Goal: Transaction & Acquisition: Purchase product/service

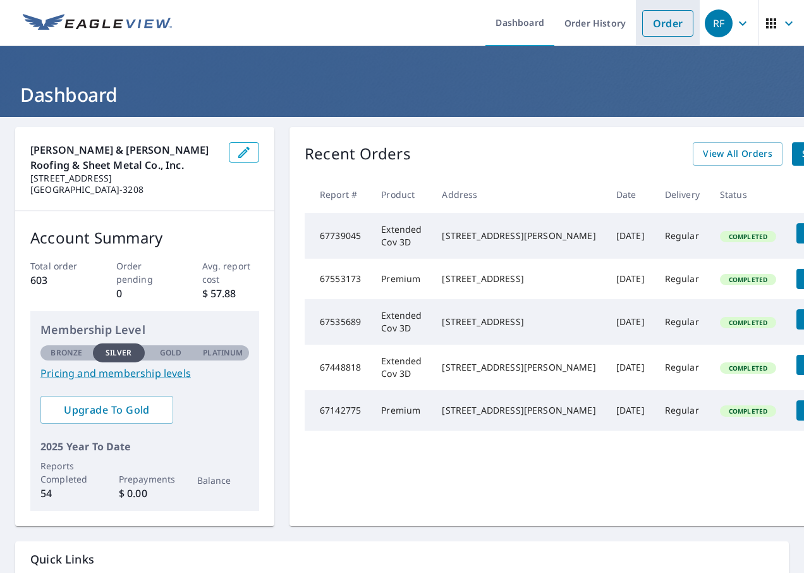
click at [662, 28] on link "Order" at bounding box center [667, 23] width 51 height 27
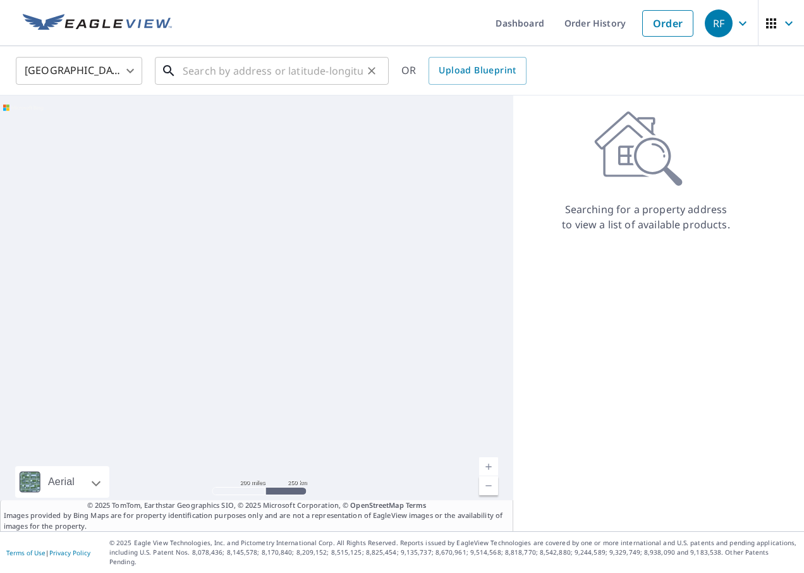
click at [315, 66] on input "text" at bounding box center [273, 70] width 180 height 35
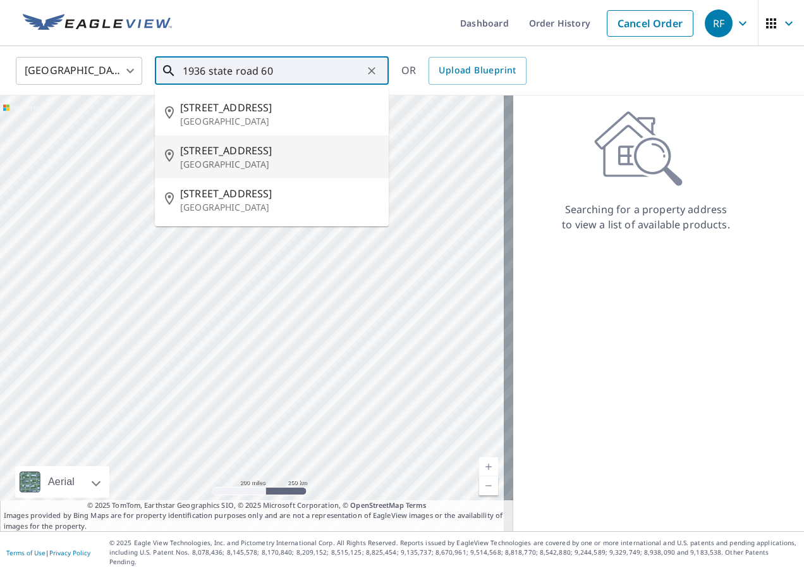
click at [239, 152] on span "[STREET_ADDRESS]" at bounding box center [279, 150] width 199 height 15
type input "[STREET_ADDRESS]"
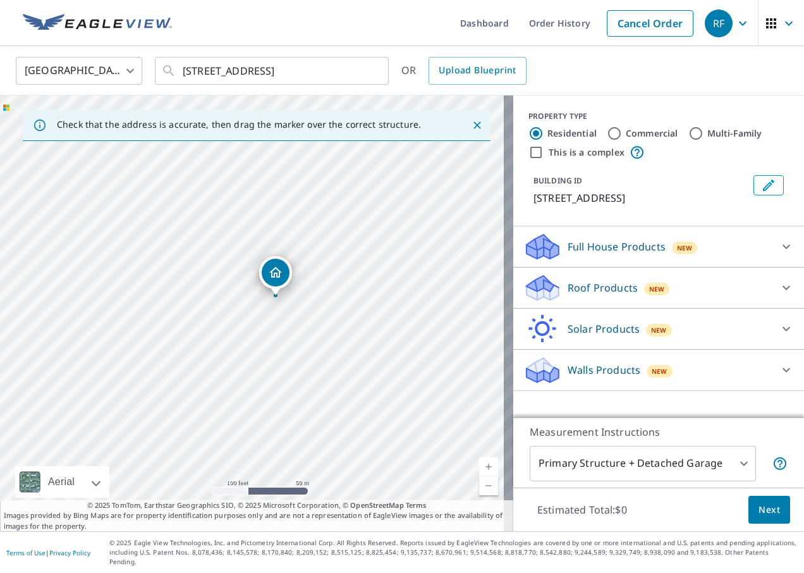
click at [779, 295] on icon at bounding box center [786, 287] width 15 height 15
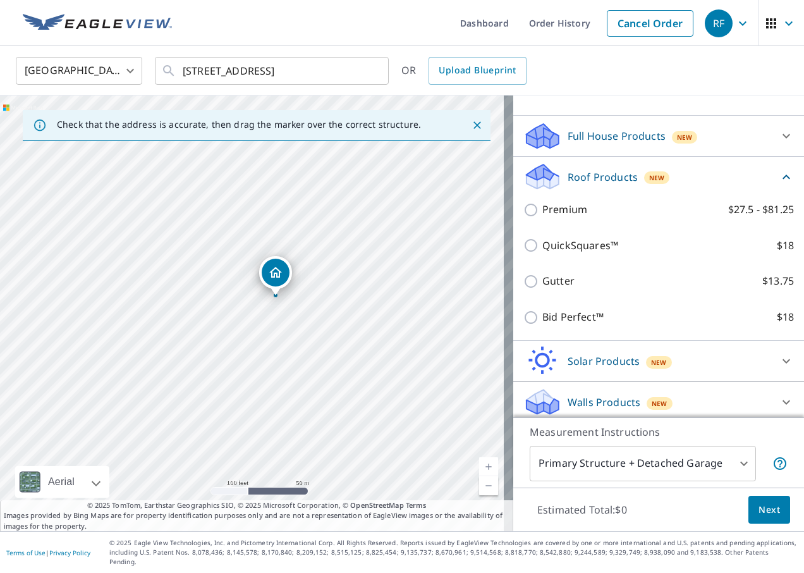
scroll to position [122, 0]
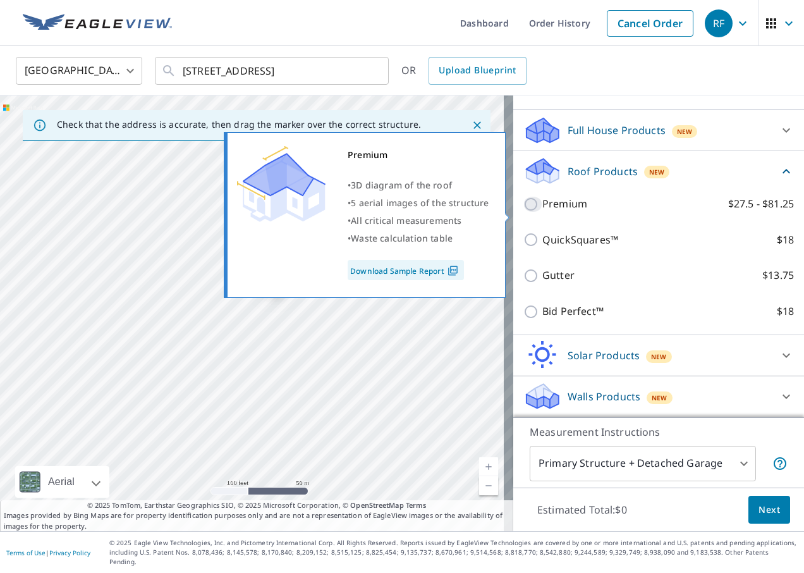
click at [530, 211] on input "Premium $27.5 - $81.25" at bounding box center [533, 204] width 19 height 15
checkbox input "true"
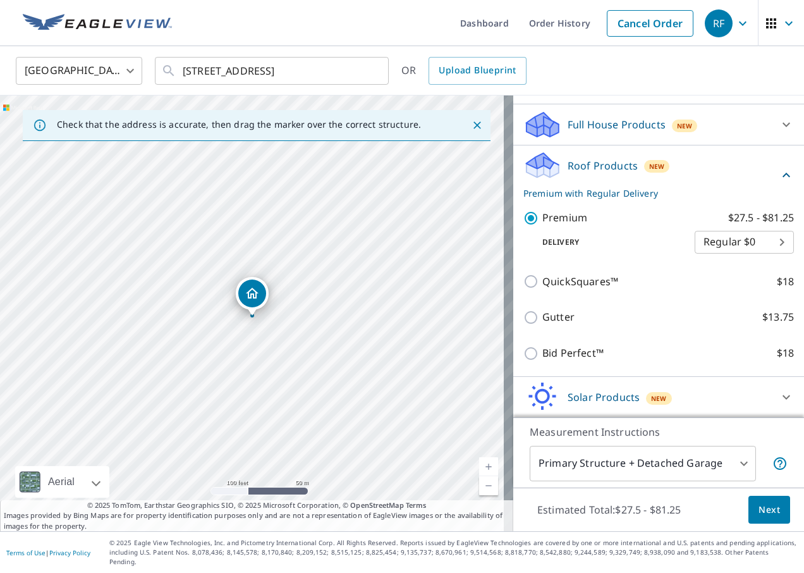
click at [768, 524] on button "Next" at bounding box center [770, 510] width 42 height 28
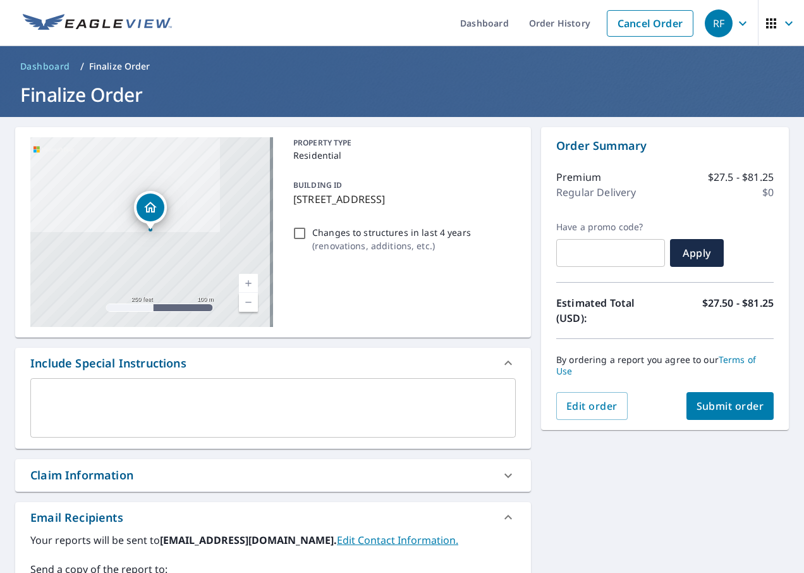
click at [712, 410] on span "Submit order" at bounding box center [731, 406] width 68 height 14
